Goal: Navigation & Orientation: Find specific page/section

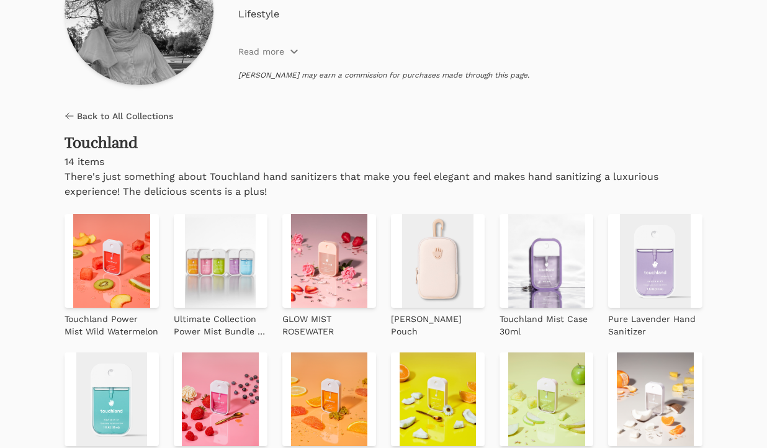
scroll to position [218, 0]
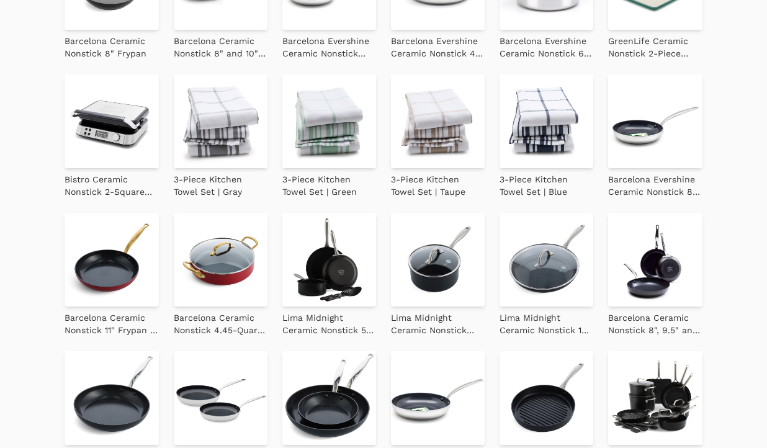
scroll to position [603, 0]
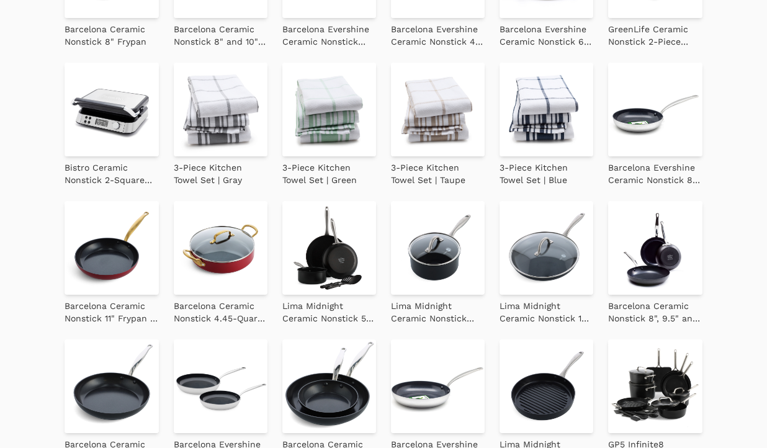
click at [333, 138] on img at bounding box center [329, 110] width 94 height 94
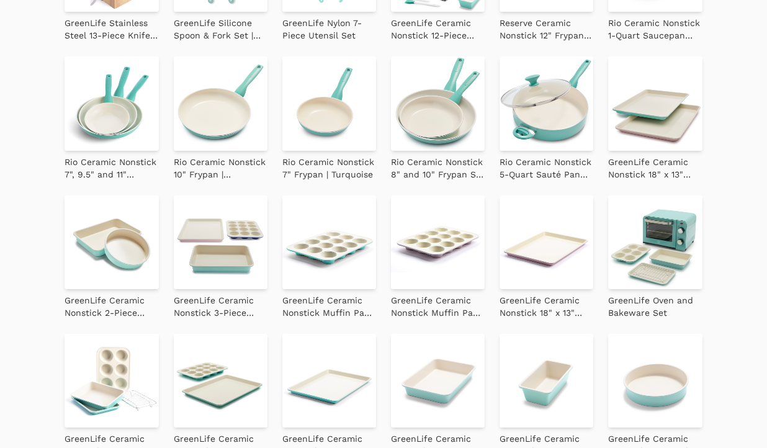
scroll to position [1361, 0]
